Goal: Feedback & Contribution: Leave review/rating

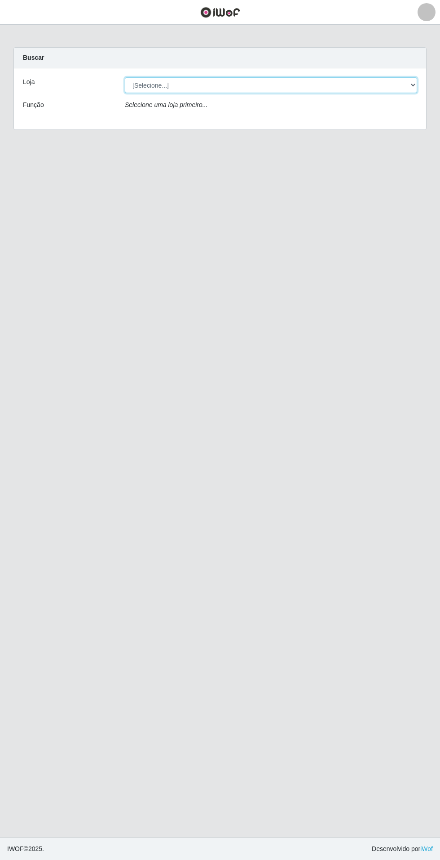
click at [373, 87] on select "[Selecione...] Atacado Vem - Loja 31 [GEOGRAPHIC_DATA]" at bounding box center [271, 85] width 293 height 16
select select "437"
click at [125, 77] on select "[Selecione...] Atacado Vem - Loja 31 [GEOGRAPHIC_DATA]" at bounding box center [271, 85] width 293 height 16
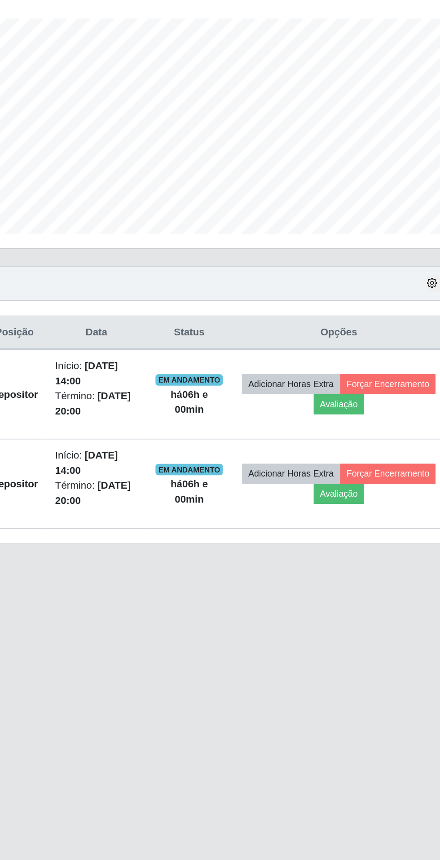
scroll to position [2, 0]
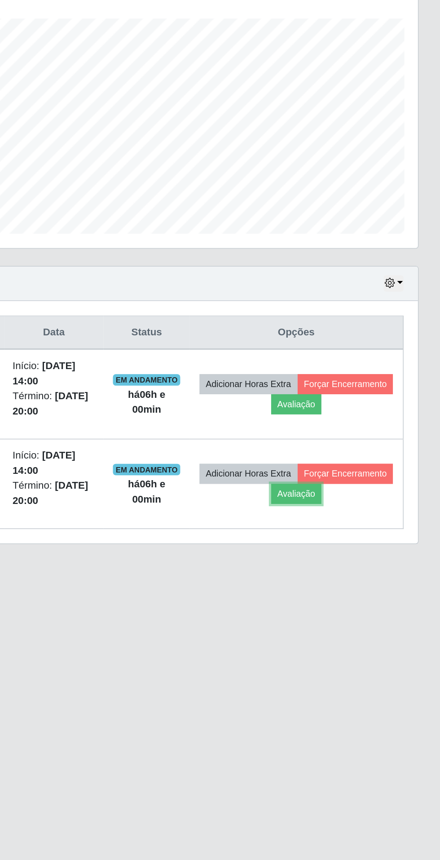
click at [366, 480] on button "Avaliação" at bounding box center [350, 484] width 32 height 13
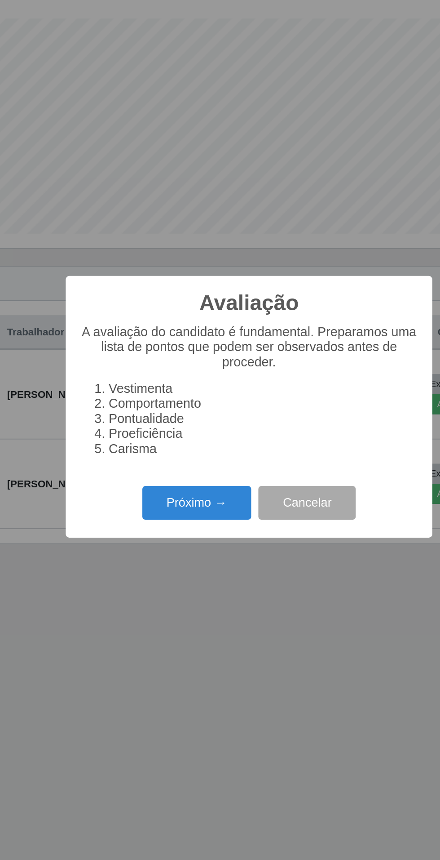
click at [182, 491] on button "Próximo →" at bounding box center [187, 490] width 68 height 21
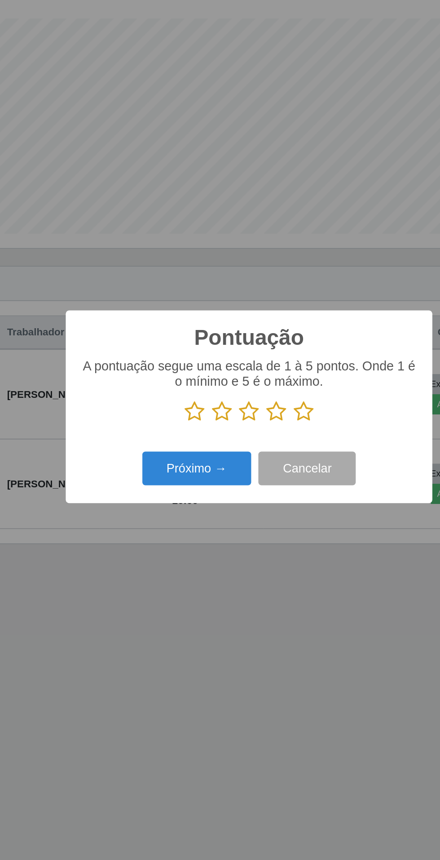
click at [259, 430] on icon at bounding box center [254, 432] width 13 height 13
click at [248, 440] on input "radio" at bounding box center [248, 440] width 0 height 0
click at [190, 468] on button "Próximo →" at bounding box center [187, 468] width 68 height 21
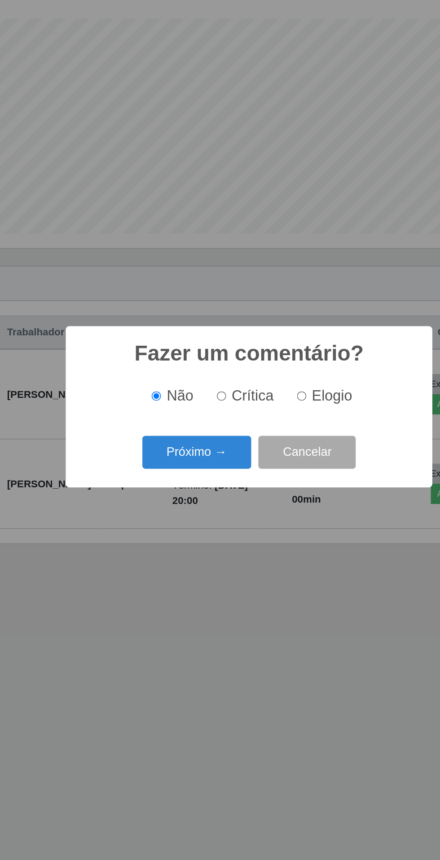
click at [184, 462] on button "Próximo →" at bounding box center [187, 458] width 68 height 21
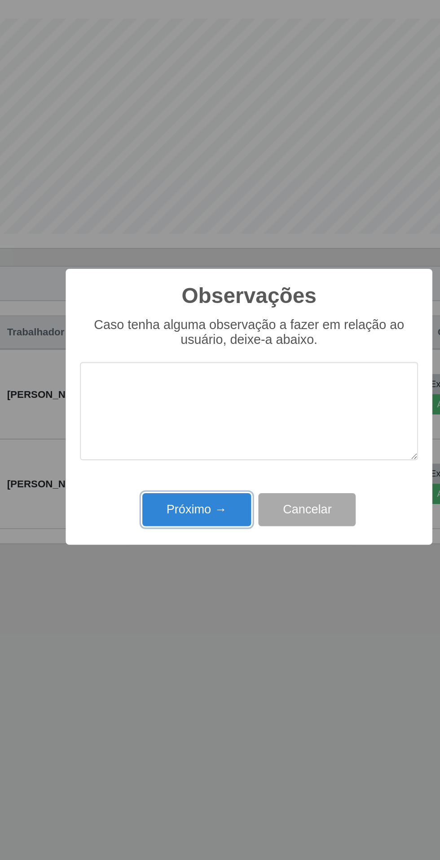
click at [191, 498] on button "Próximo →" at bounding box center [187, 494] width 68 height 21
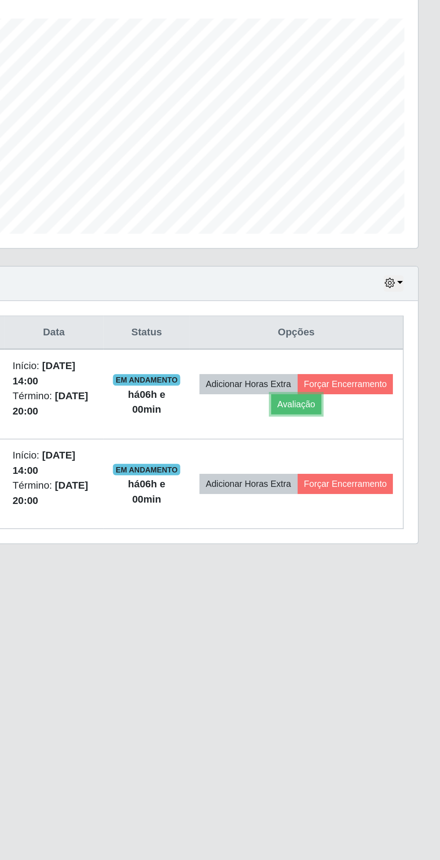
click at [366, 422] on button "Avaliação" at bounding box center [350, 428] width 32 height 13
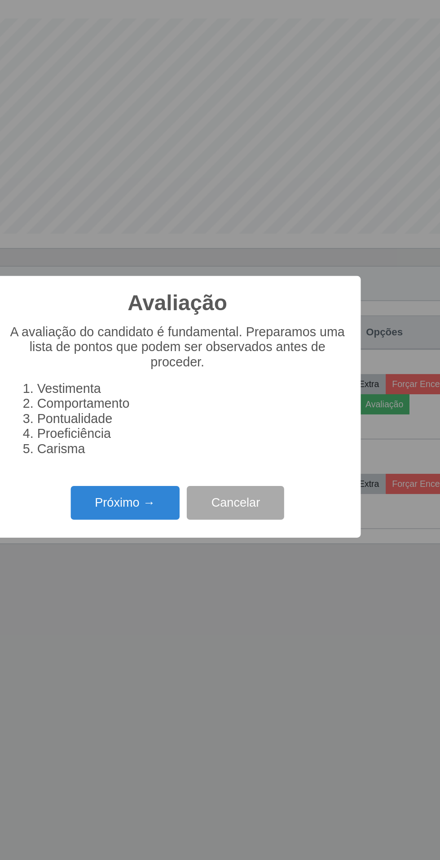
click at [187, 494] on button "Próximo →" at bounding box center [187, 490] width 68 height 21
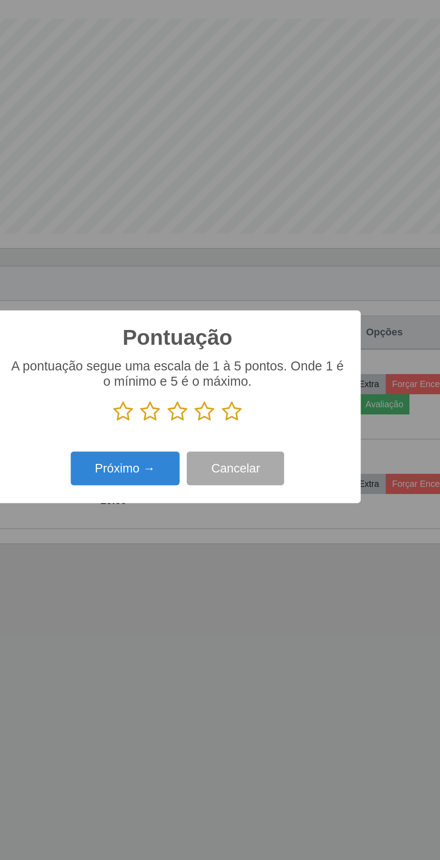
click at [257, 433] on icon at bounding box center [254, 432] width 13 height 13
click at [248, 440] on input "radio" at bounding box center [248, 440] width 0 height 0
click at [191, 471] on button "Próximo →" at bounding box center [187, 468] width 68 height 21
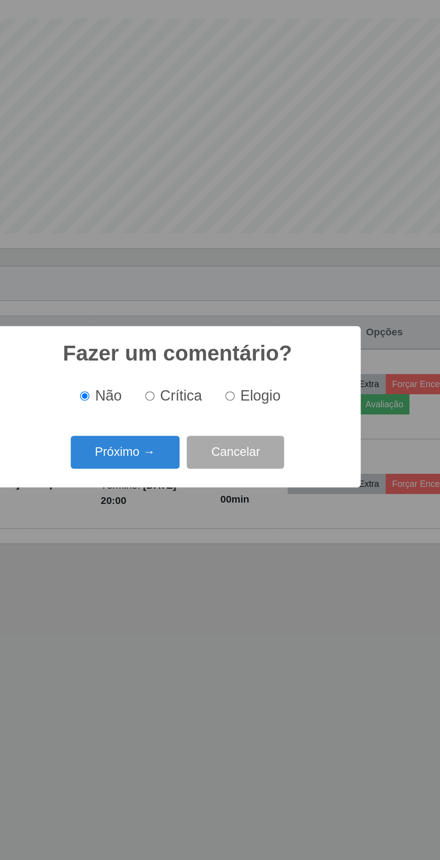
click at [190, 459] on button "Próximo →" at bounding box center [187, 458] width 68 height 21
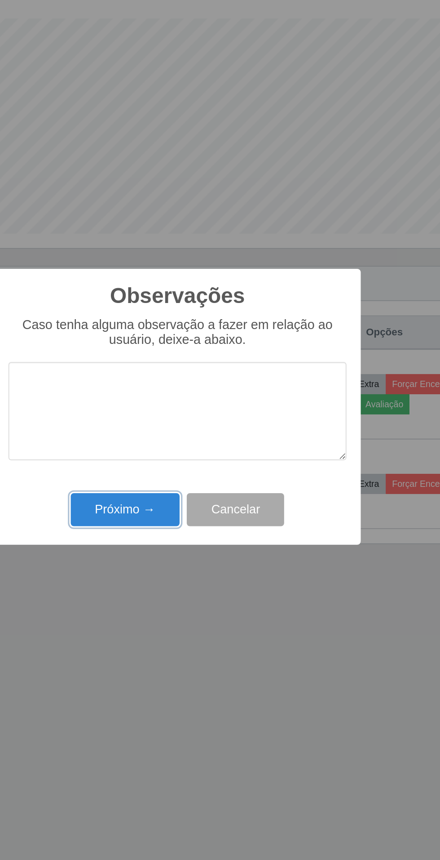
click at [200, 494] on button "Próximo →" at bounding box center [187, 494] width 68 height 21
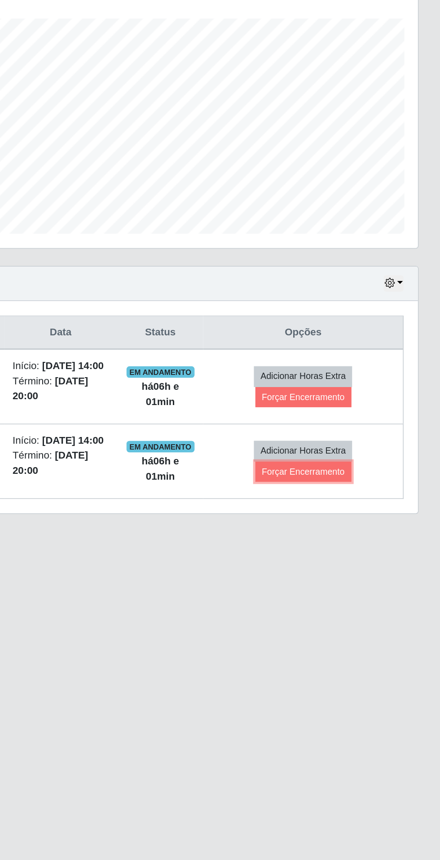
click at [360, 477] on button "Forçar Encerramento" at bounding box center [354, 470] width 60 height 13
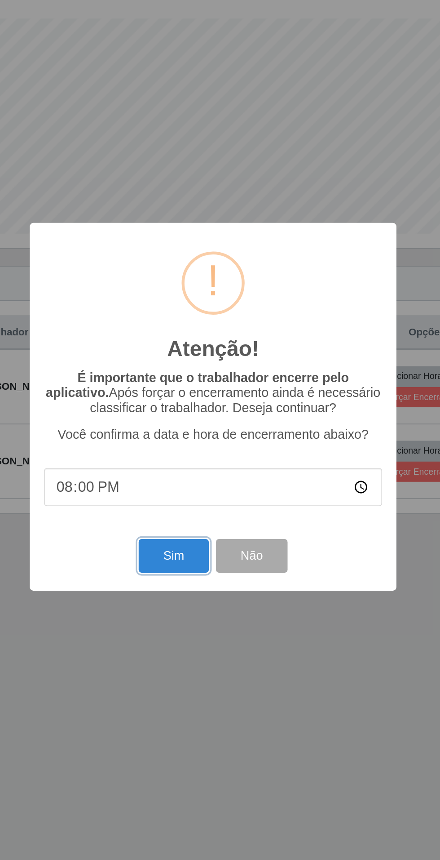
click at [188, 530] on button "Sim" at bounding box center [195, 523] width 44 height 21
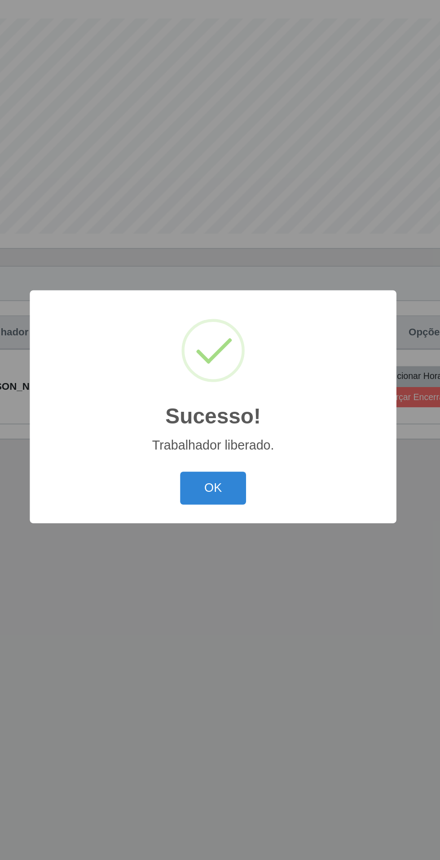
click at [226, 480] on button "OK" at bounding box center [221, 481] width 42 height 21
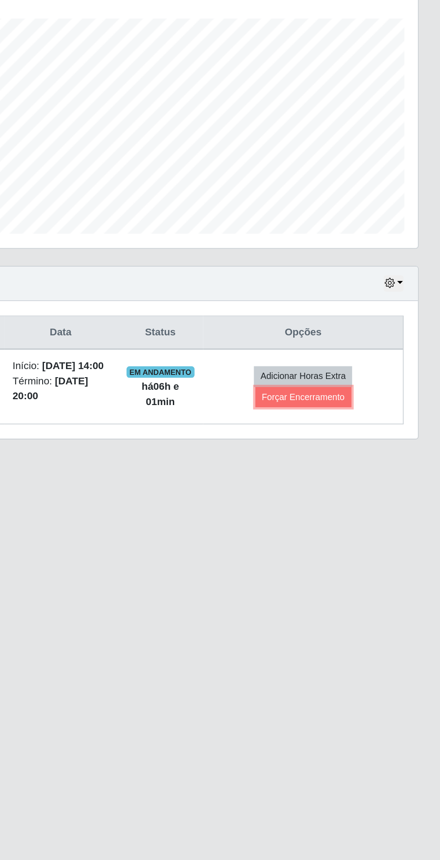
click at [369, 425] on button "Forçar Encerramento" at bounding box center [354, 424] width 60 height 13
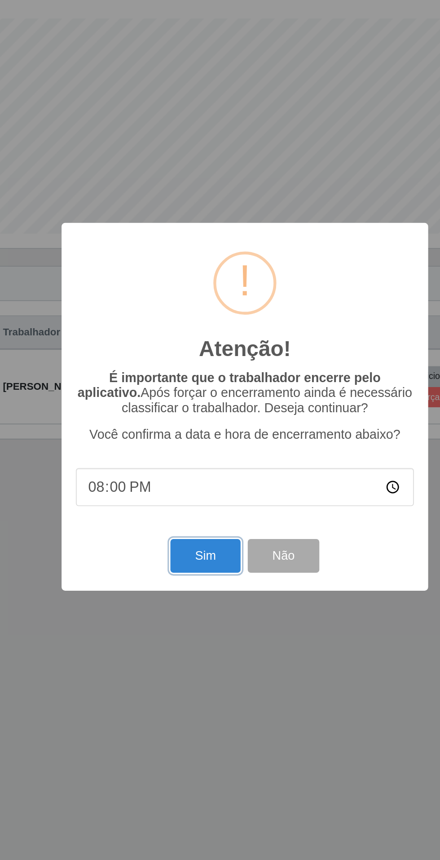
click at [192, 525] on button "Sim" at bounding box center [195, 523] width 44 height 21
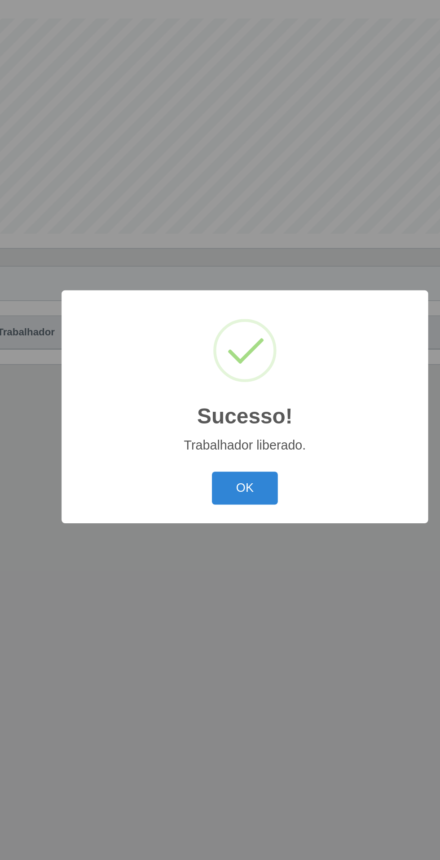
click at [232, 481] on button "OK" at bounding box center [221, 481] width 42 height 21
